Goal: Task Accomplishment & Management: Complete application form

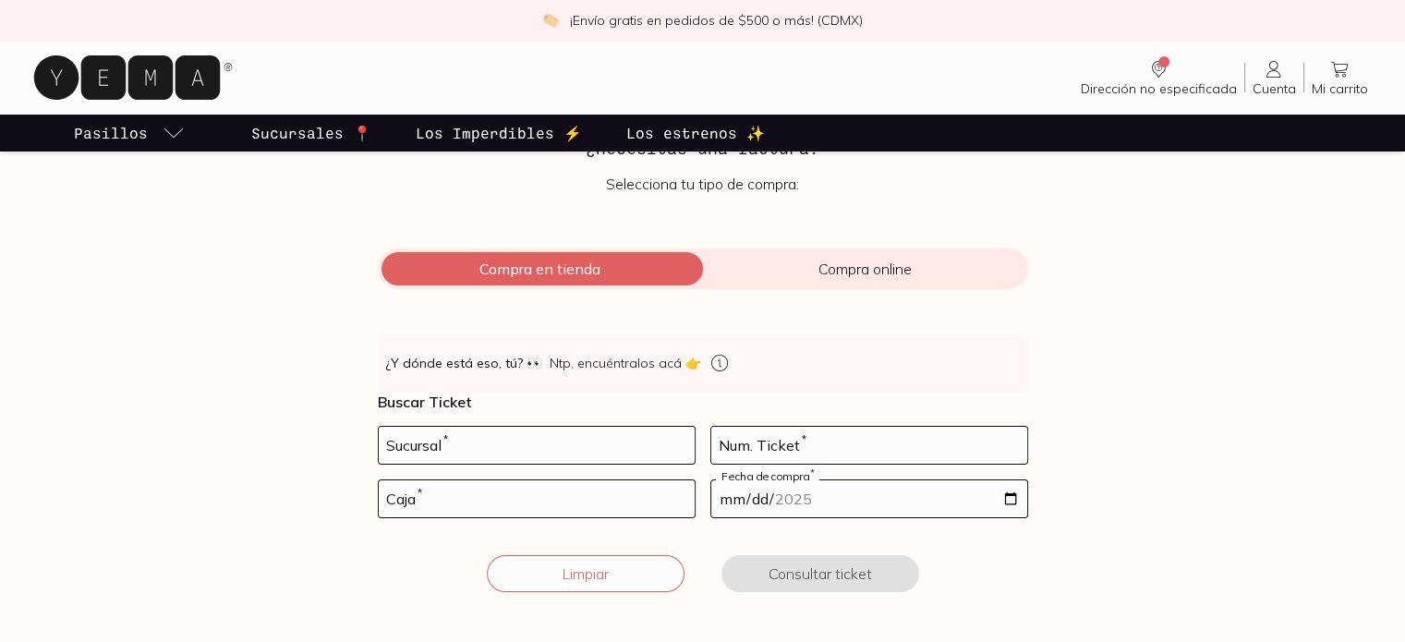
scroll to position [140, 0]
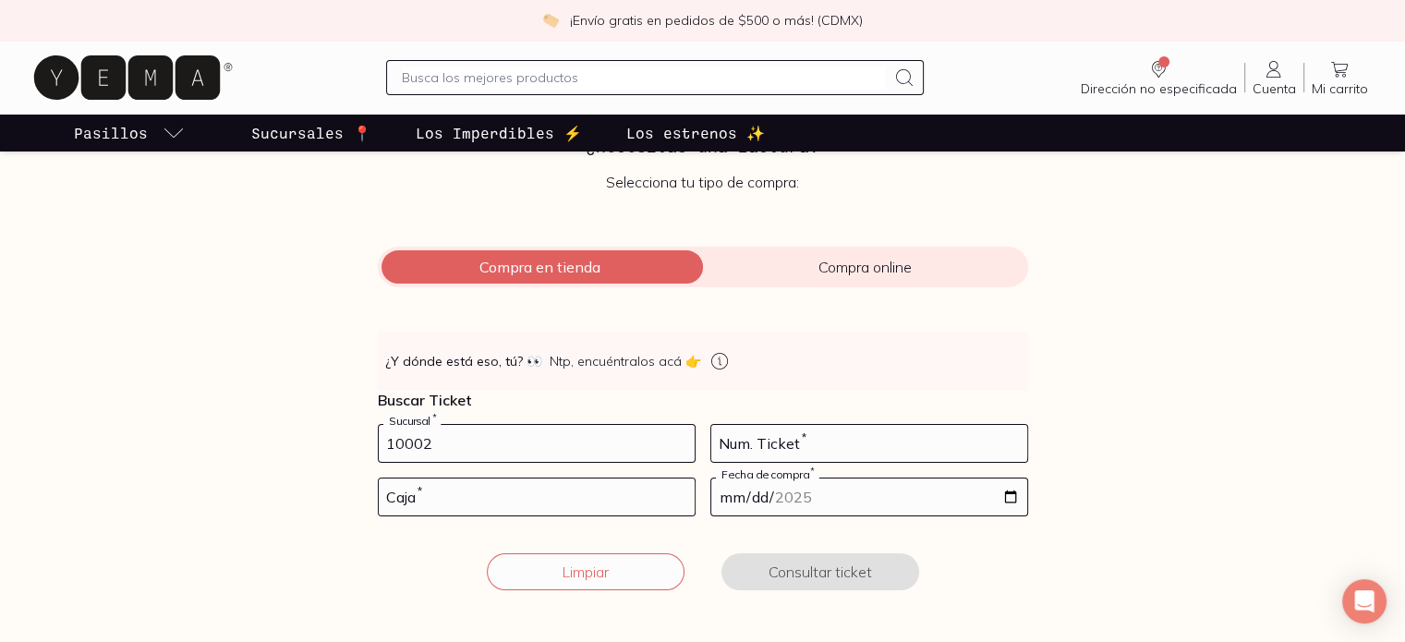
type input "10002"
click at [548, 494] on input "number" at bounding box center [537, 497] width 316 height 37
type input "01"
click at [832, 447] on input "number" at bounding box center [869, 443] width 316 height 37
type input "61"
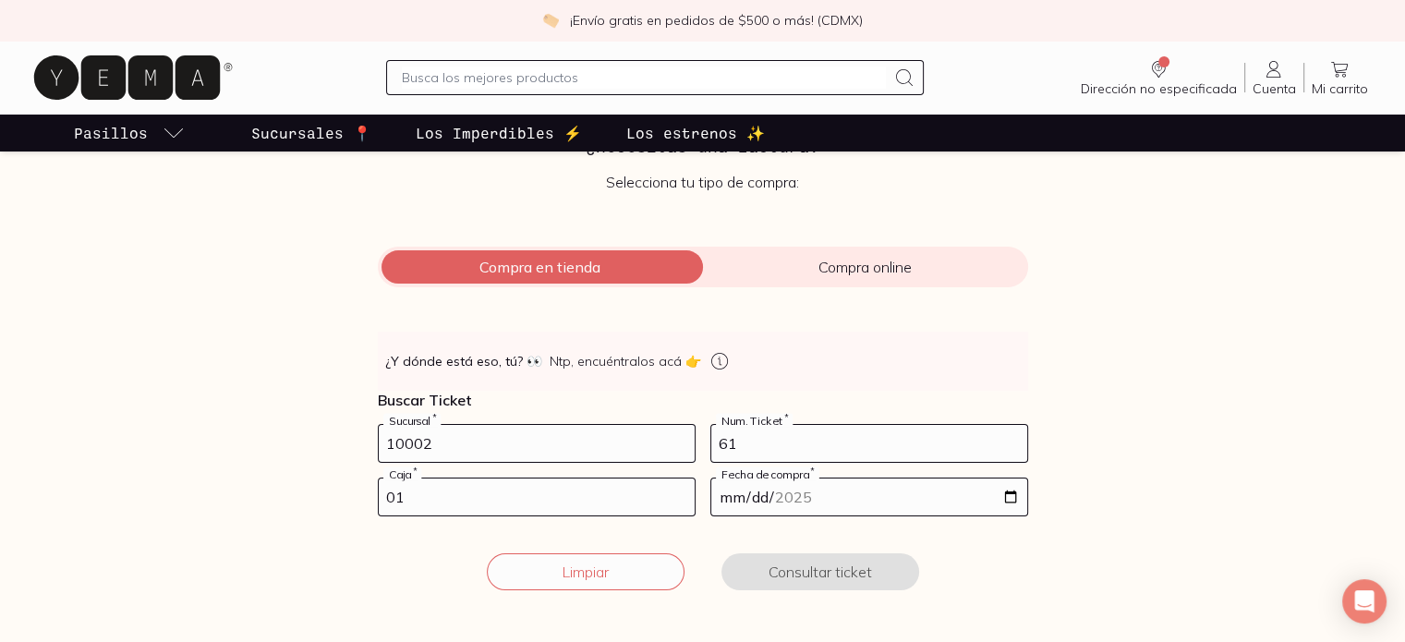
click at [865, 490] on input "date" at bounding box center [869, 497] width 316 height 37
type input "[DATE]"
click at [871, 568] on button "Consultar ticket" at bounding box center [821, 571] width 198 height 37
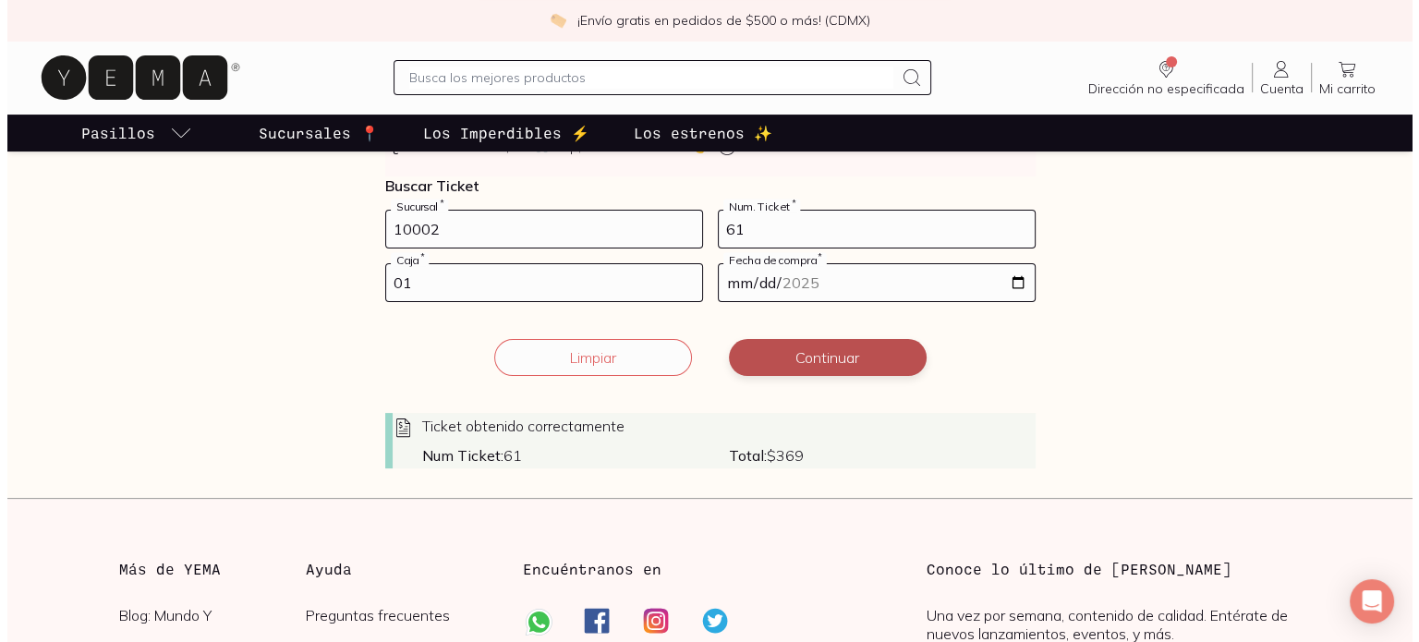
scroll to position [353, 0]
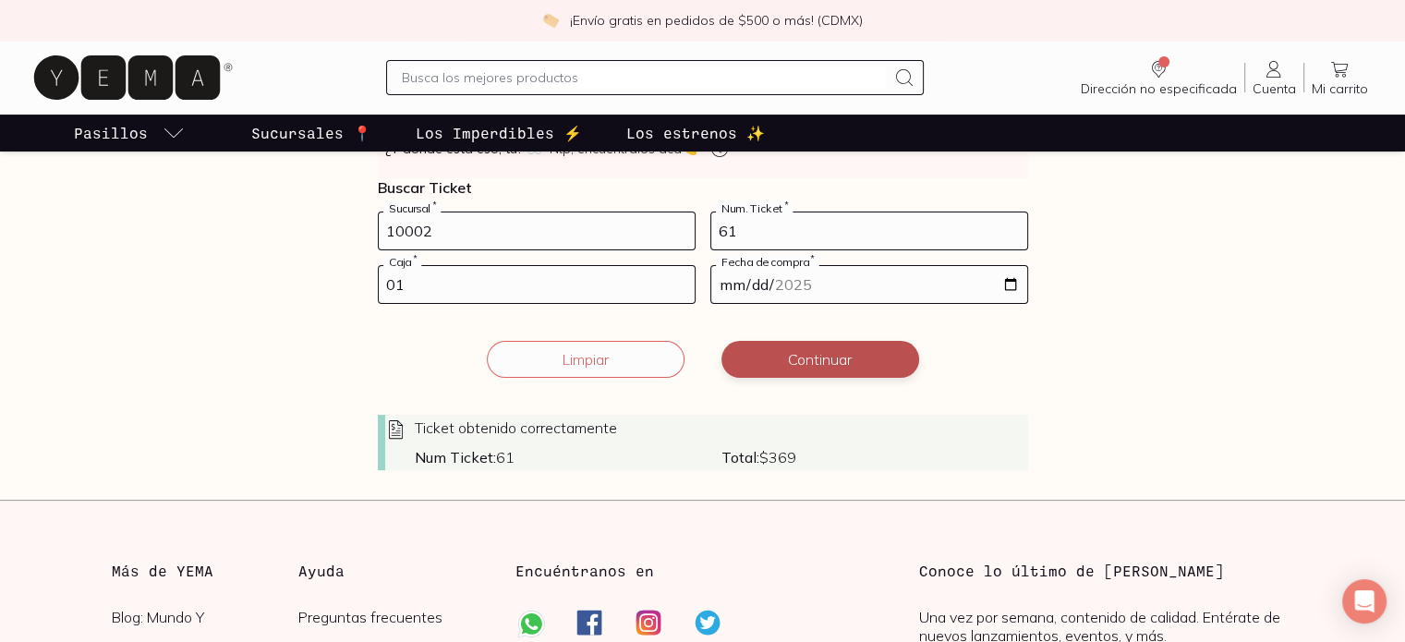
click at [856, 355] on button "Continuar" at bounding box center [821, 359] width 198 height 37
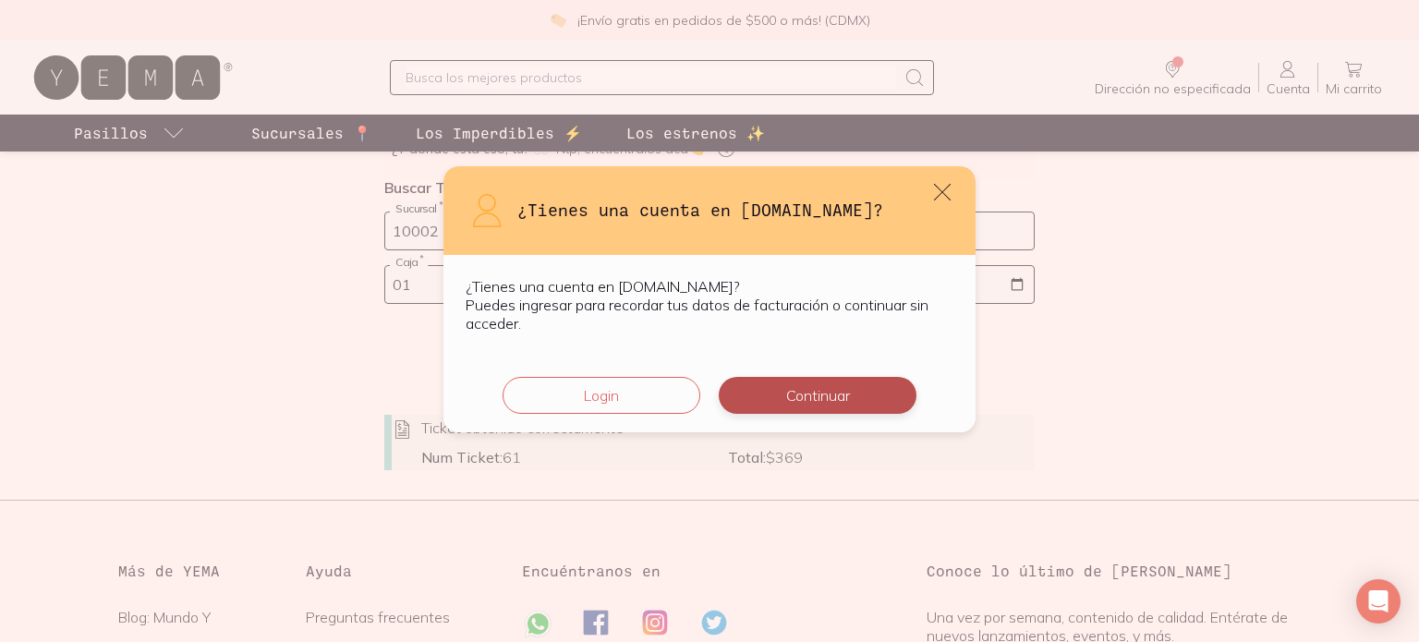
click at [759, 402] on button "Continuar" at bounding box center [818, 395] width 198 height 37
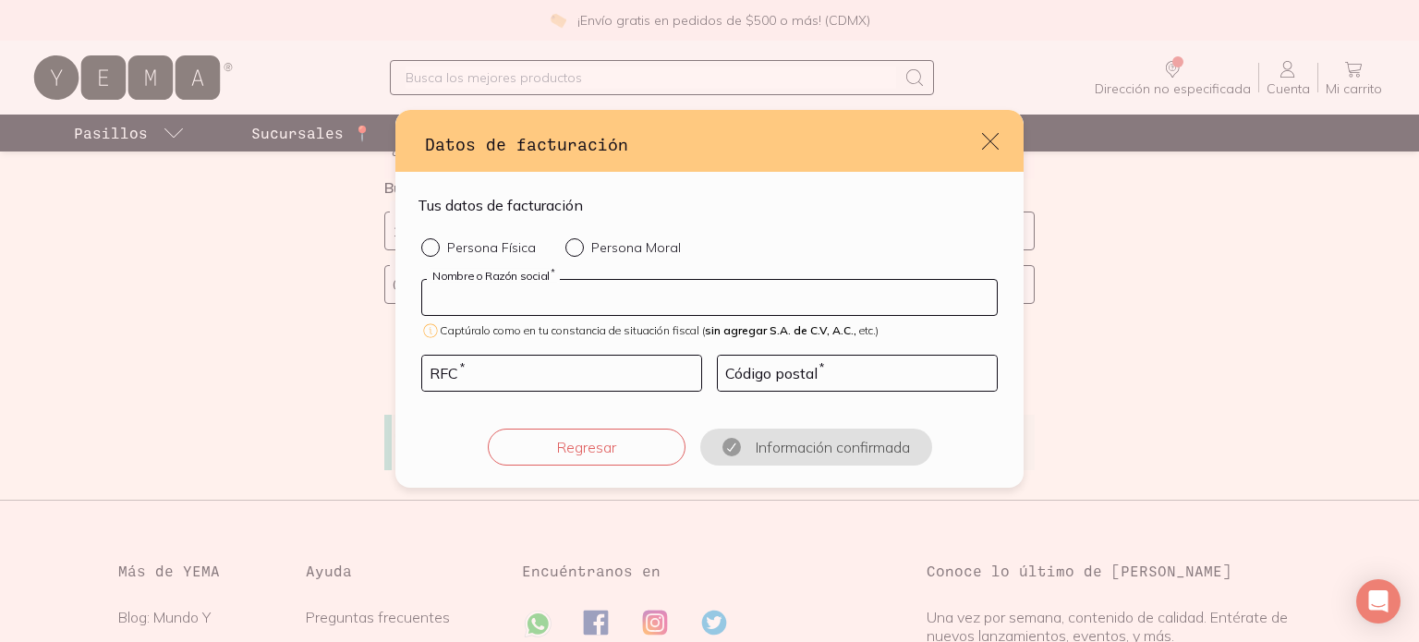
click at [524, 313] on input "default" at bounding box center [709, 297] width 575 height 35
click at [444, 250] on div "default" at bounding box center [434, 247] width 26 height 18
click at [436, 250] on input "Persona Física" at bounding box center [428, 245] width 15 height 15
radio input "true"
click at [492, 293] on input "default" at bounding box center [709, 297] width 575 height 35
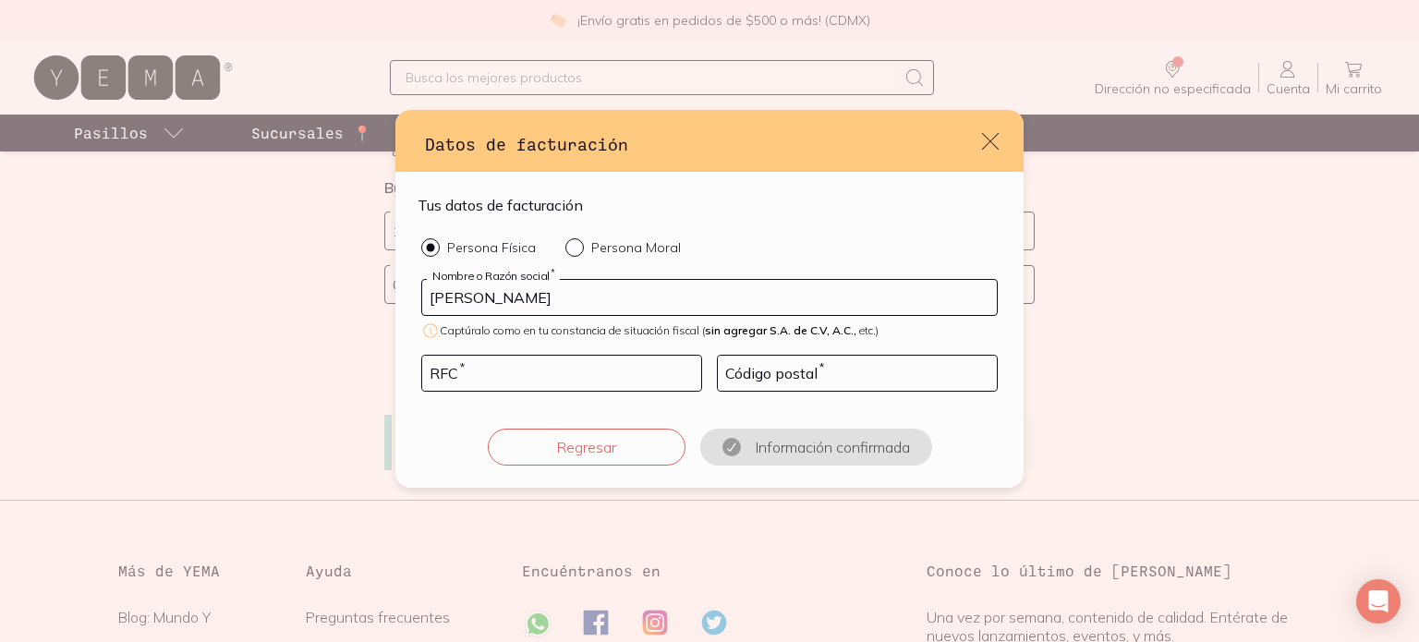
type input "[PERSON_NAME]"
click at [488, 369] on input "default" at bounding box center [561, 373] width 279 height 35
type input "AEPP900809C51"
type input "66465"
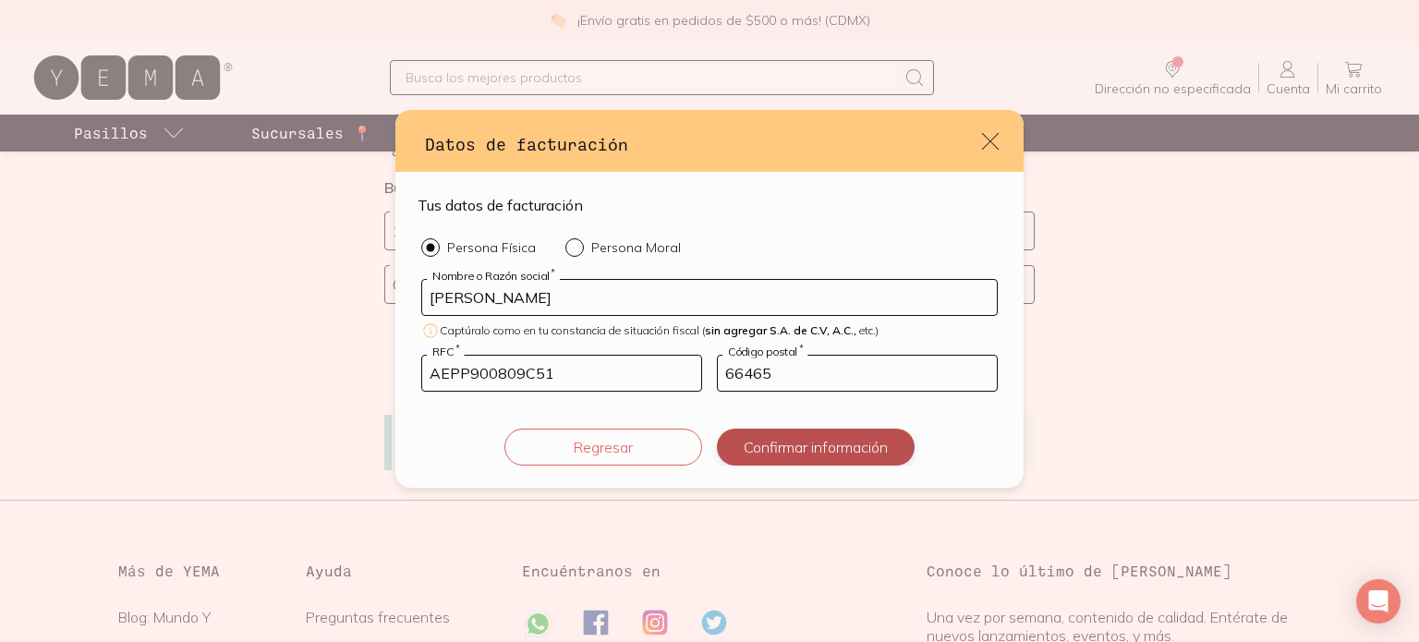
click at [790, 449] on button "Confirmar información" at bounding box center [816, 447] width 198 height 37
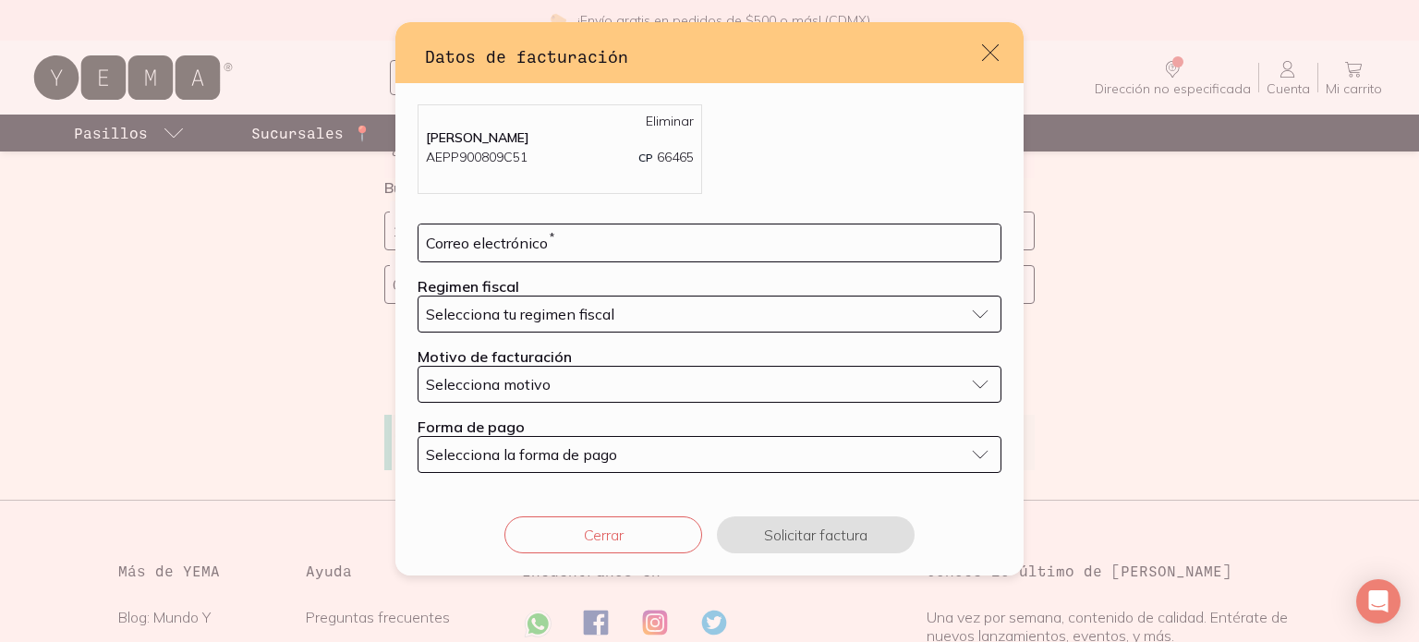
scroll to position [0, 0]
click at [739, 237] on input "default" at bounding box center [710, 243] width 582 height 37
type input "[PERSON_NAME][EMAIL_ADDRESS][PERSON_NAME][DOMAIN_NAME]"
click at [694, 316] on div "Selecciona tu regimen fiscal" at bounding box center [695, 315] width 538 height 18
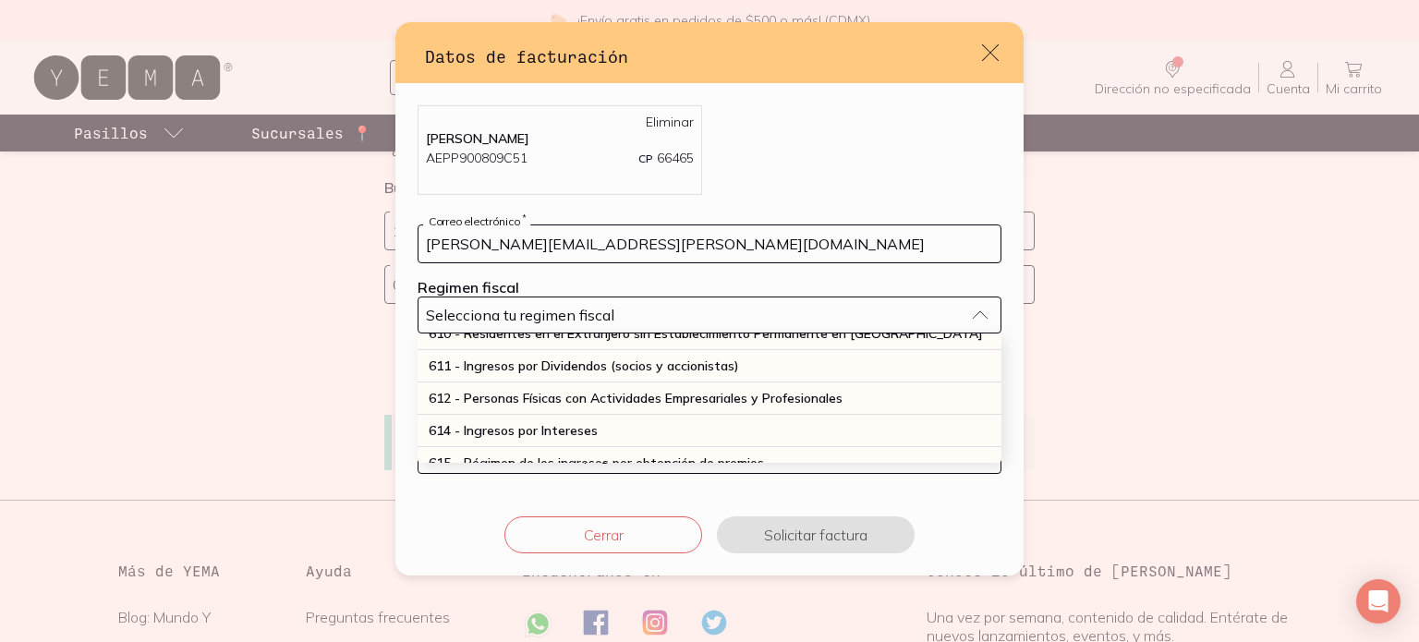
scroll to position [211, 0]
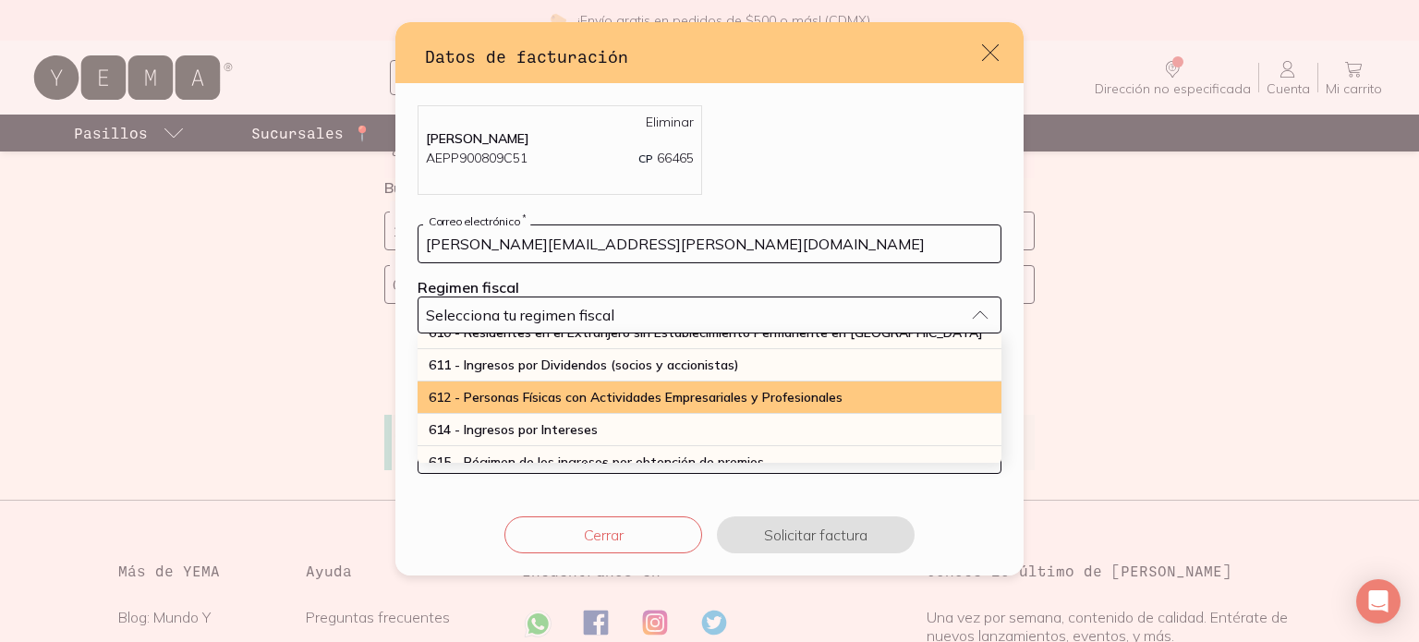
click at [705, 395] on span "612 - Personas Físicas con Actividades Empresariales y Profesionales" at bounding box center [636, 397] width 414 height 17
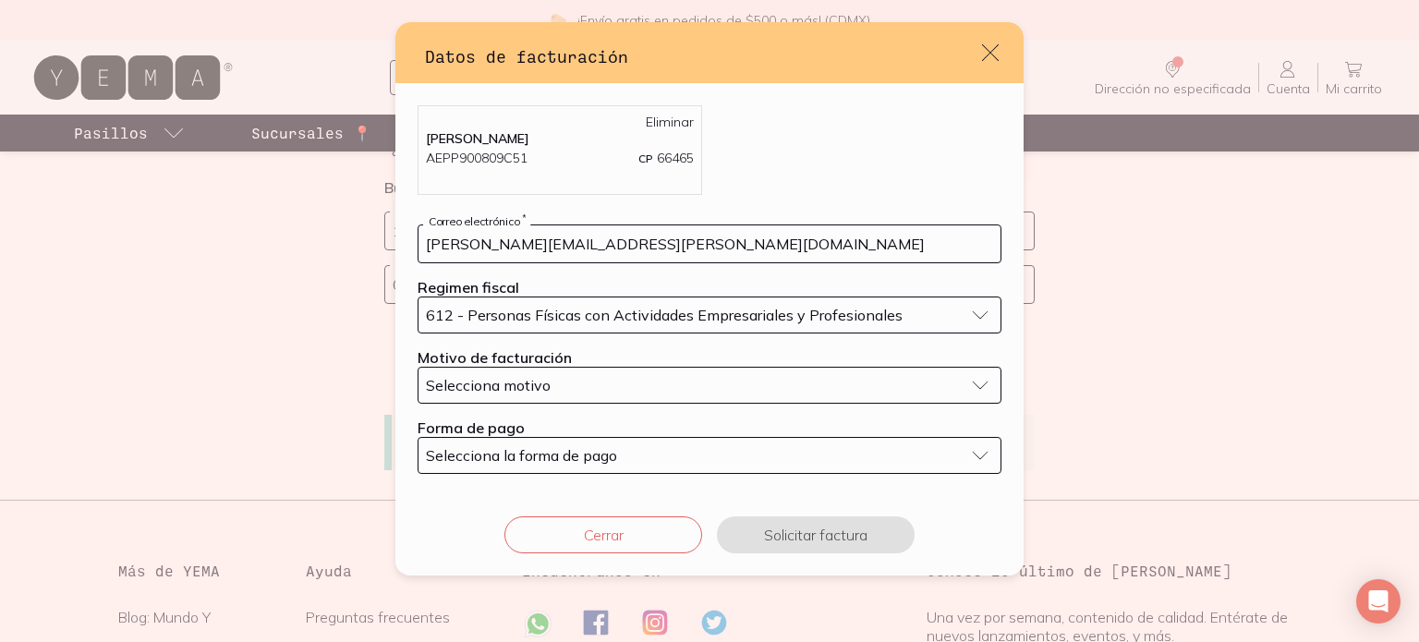
click at [679, 386] on div "Selecciona motivo" at bounding box center [695, 385] width 538 height 18
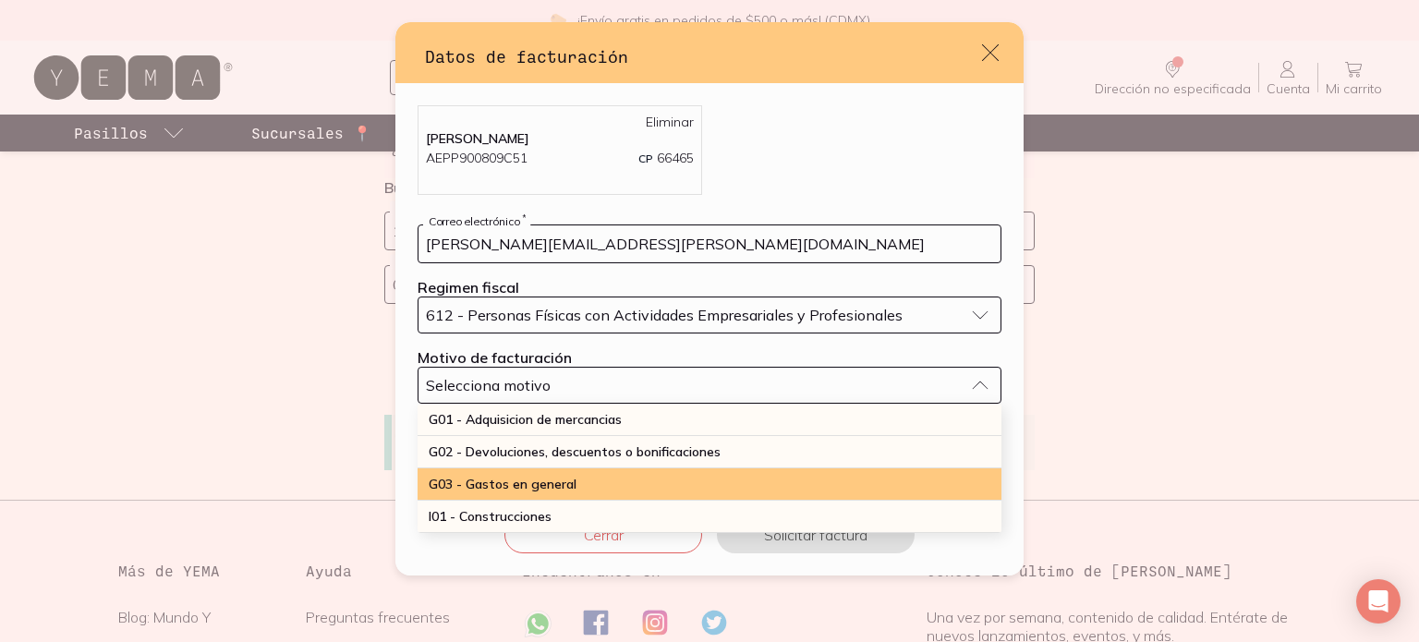
click at [641, 479] on div "G03 - Gastos en general" at bounding box center [710, 484] width 584 height 32
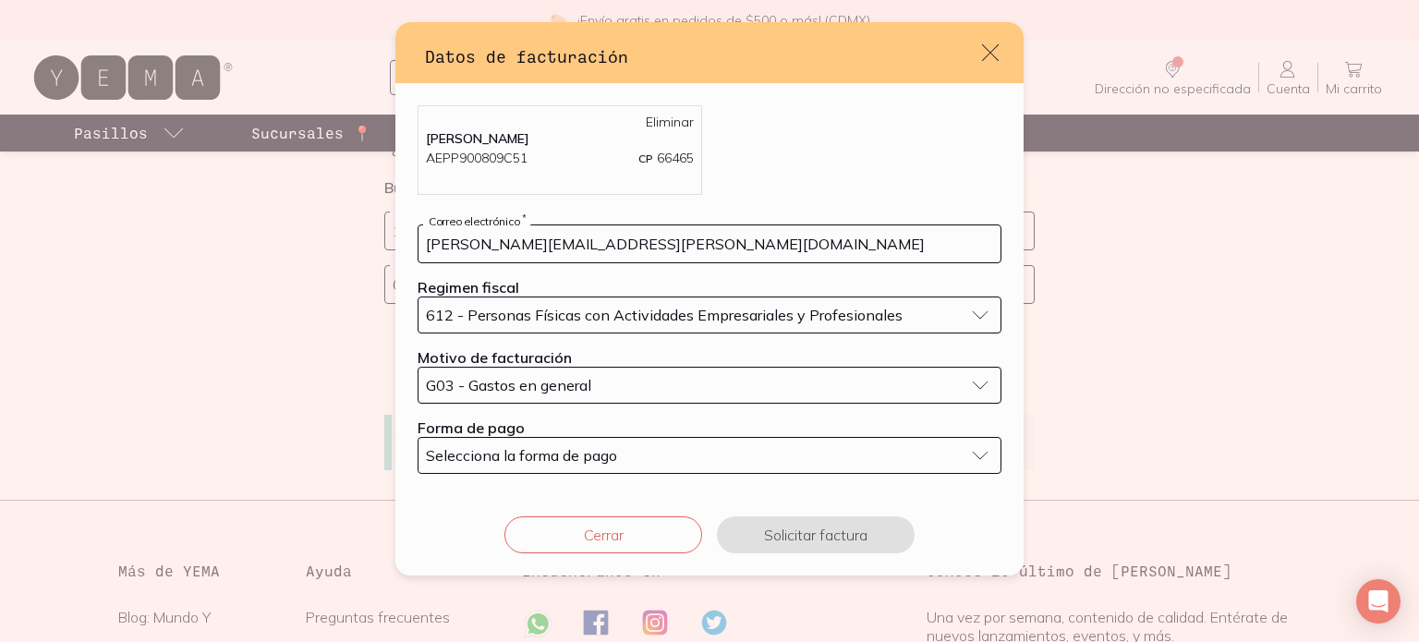
click at [649, 452] on div "Selecciona la forma de pago" at bounding box center [695, 455] width 538 height 18
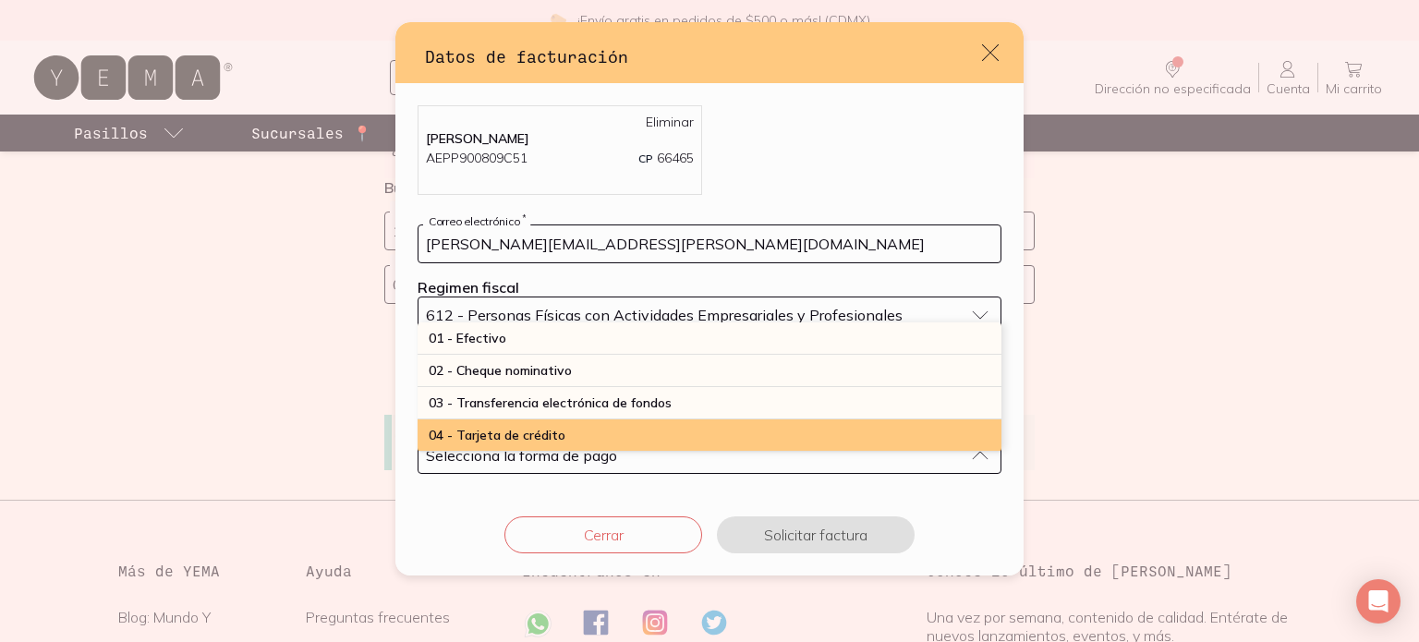
click at [652, 424] on div "04 - Tarjeta de crédito" at bounding box center [710, 436] width 584 height 32
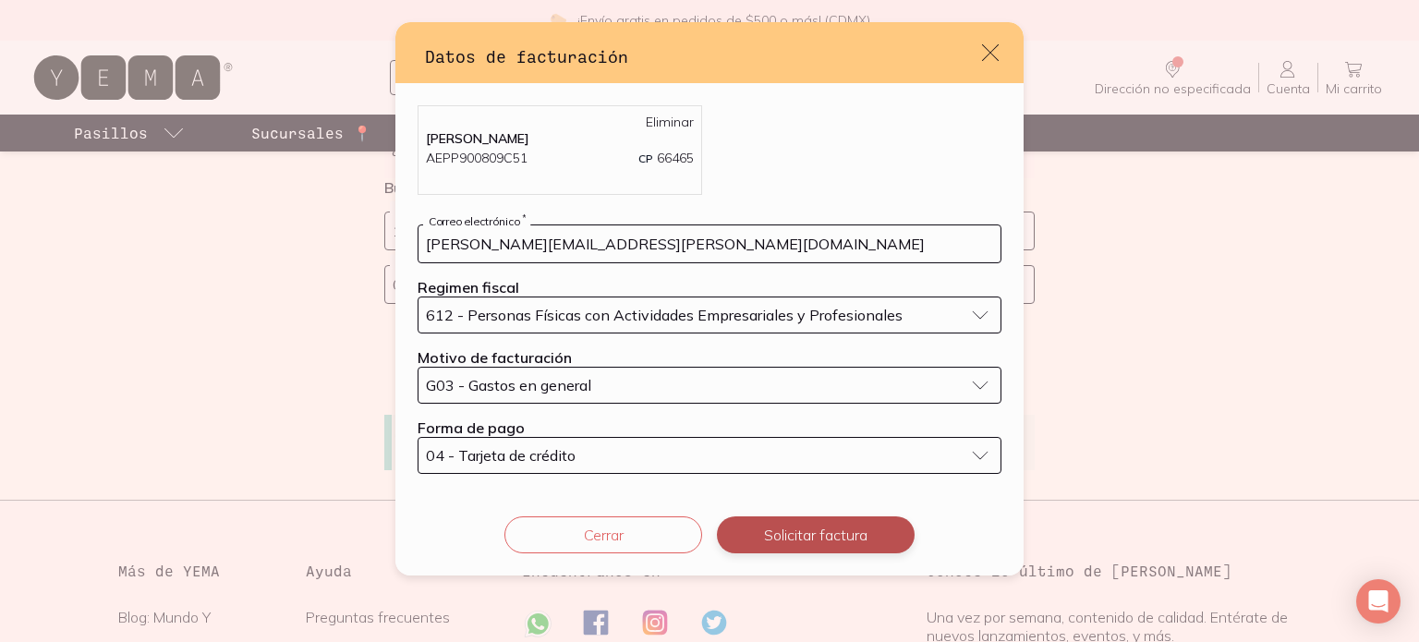
click at [764, 530] on button "Solicitar factura" at bounding box center [816, 535] width 198 height 37
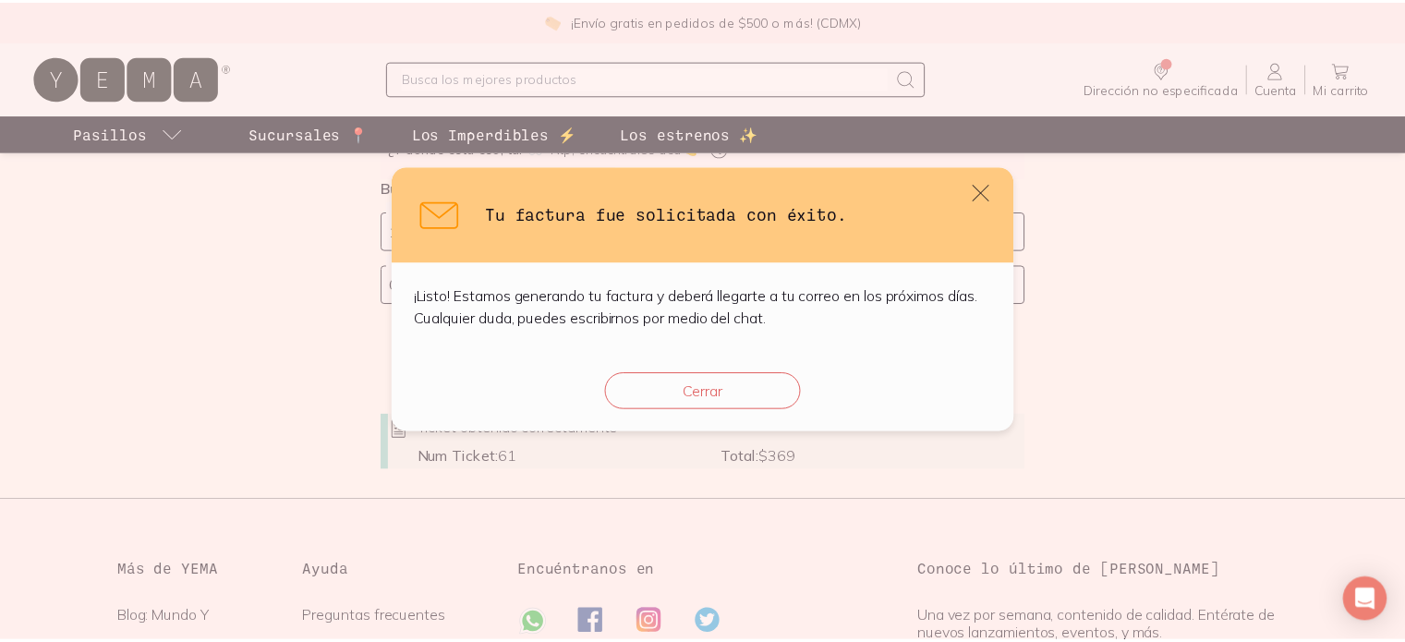
scroll to position [0, 0]
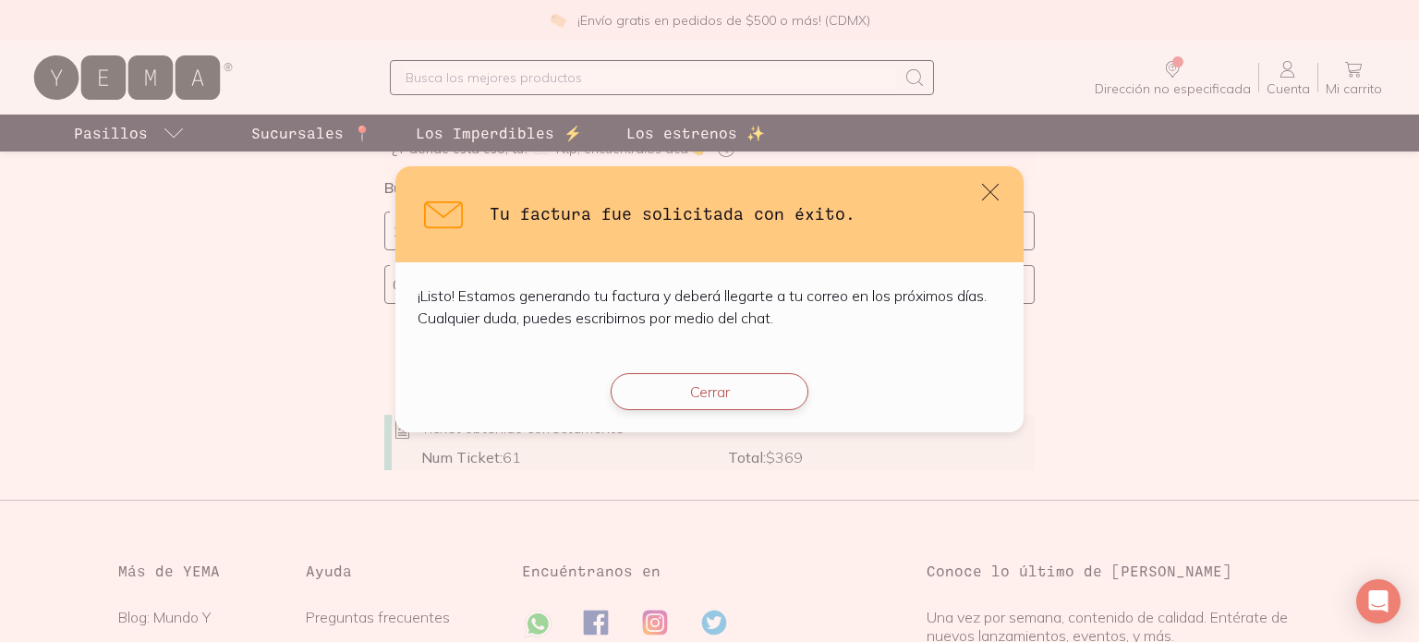
click at [751, 386] on button "Cerrar" at bounding box center [710, 391] width 198 height 37
